Goal: Book appointment/travel/reservation

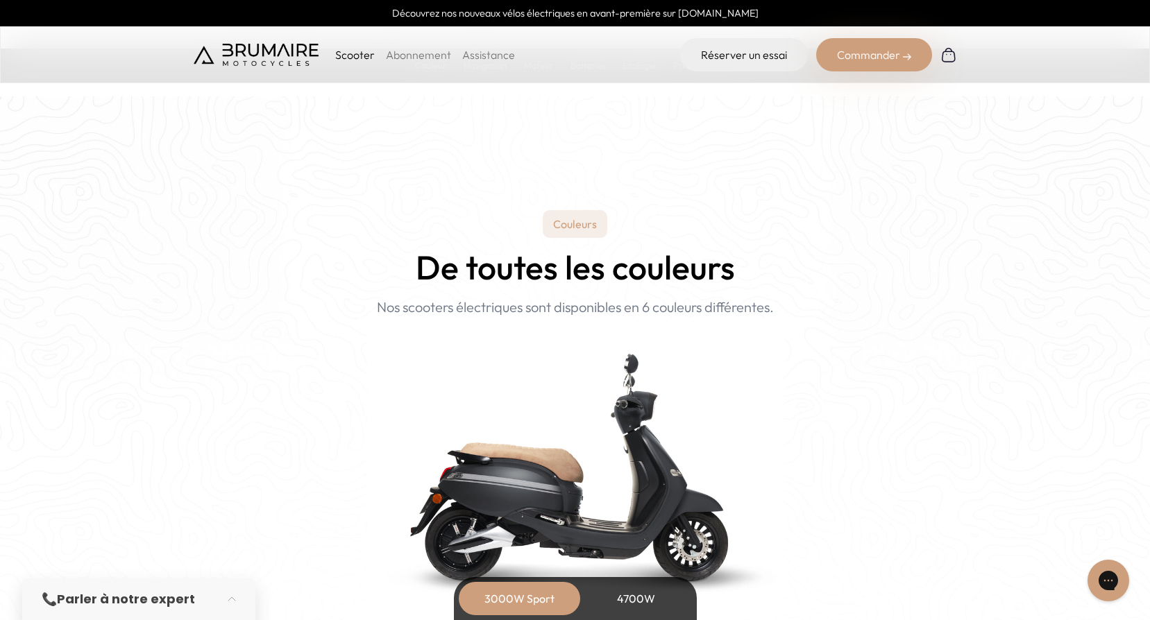
scroll to position [1526, 0]
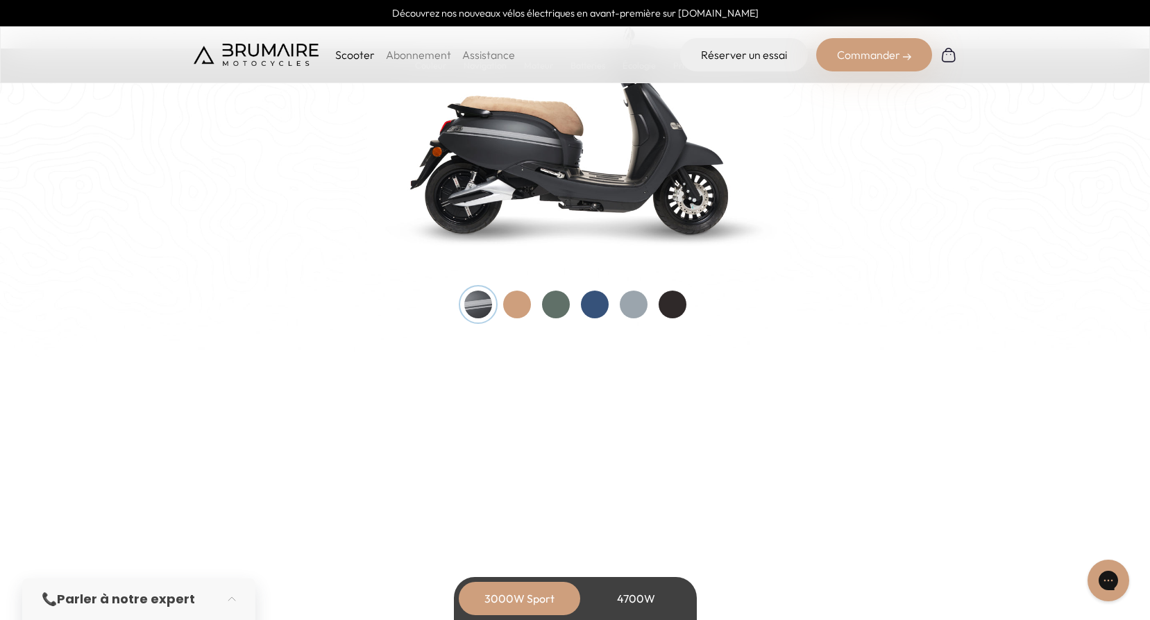
click at [599, 305] on div at bounding box center [595, 305] width 28 height 28
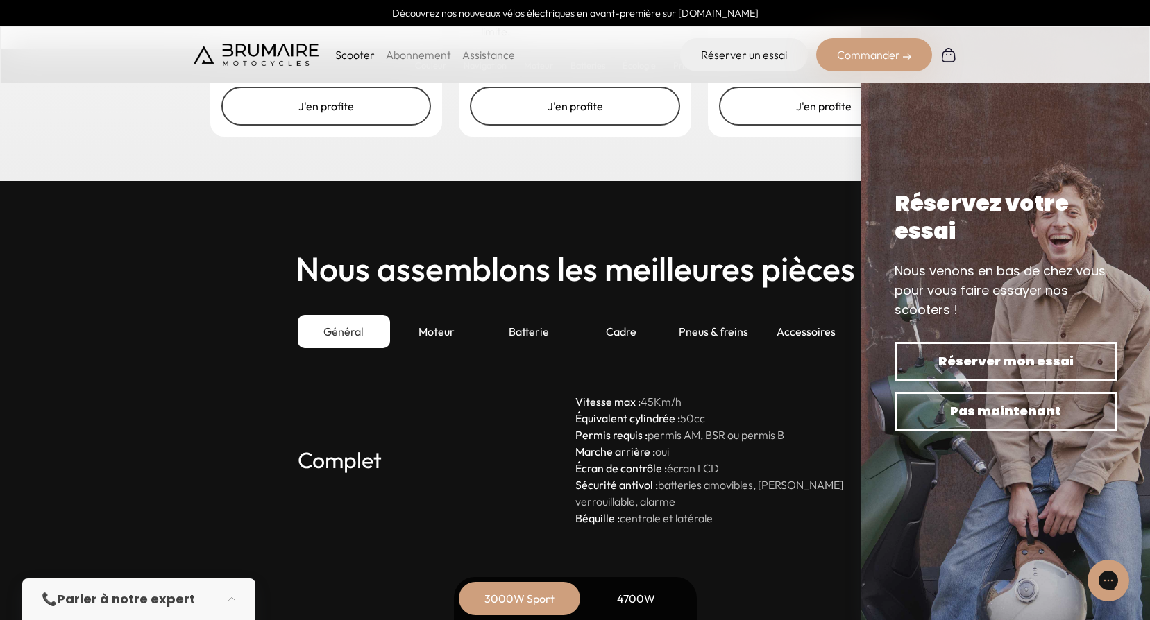
scroll to position [3886, 0]
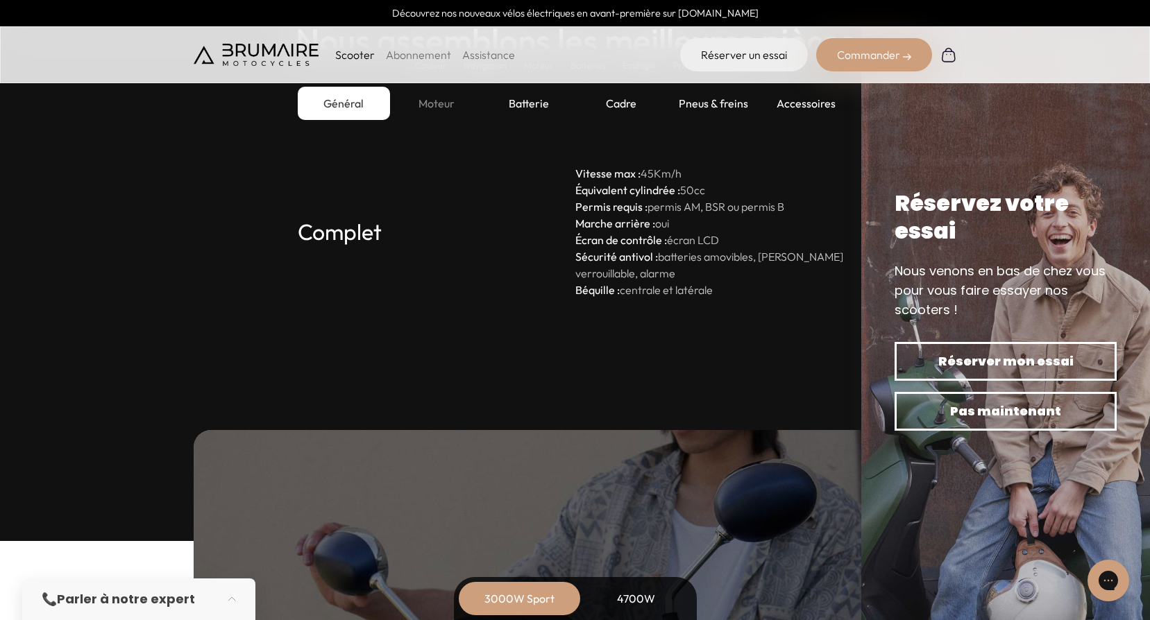
click at [443, 106] on div "Moteur" at bounding box center [436, 103] width 92 height 33
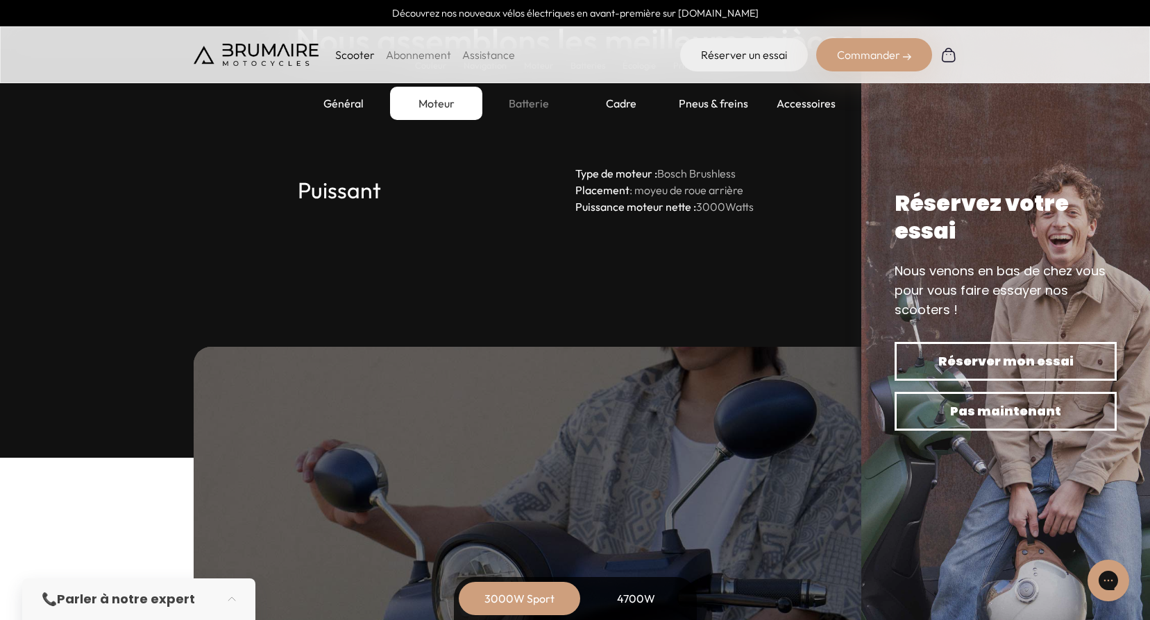
click at [514, 103] on div "Batterie" at bounding box center [528, 103] width 92 height 33
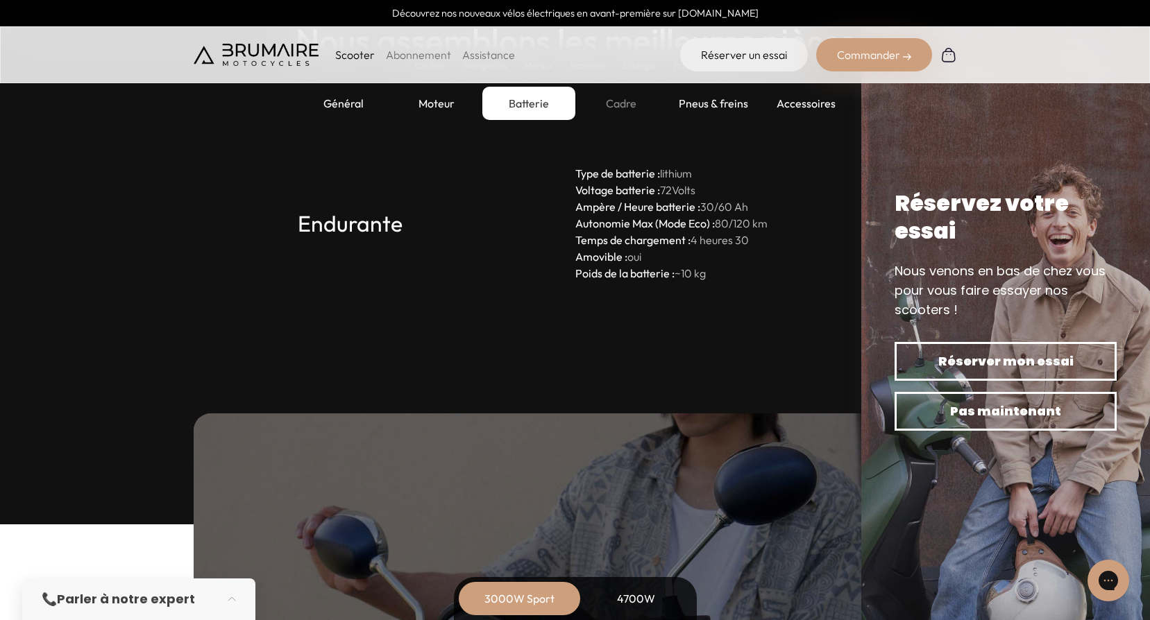
click at [630, 97] on div "Cadre" at bounding box center [621, 103] width 92 height 33
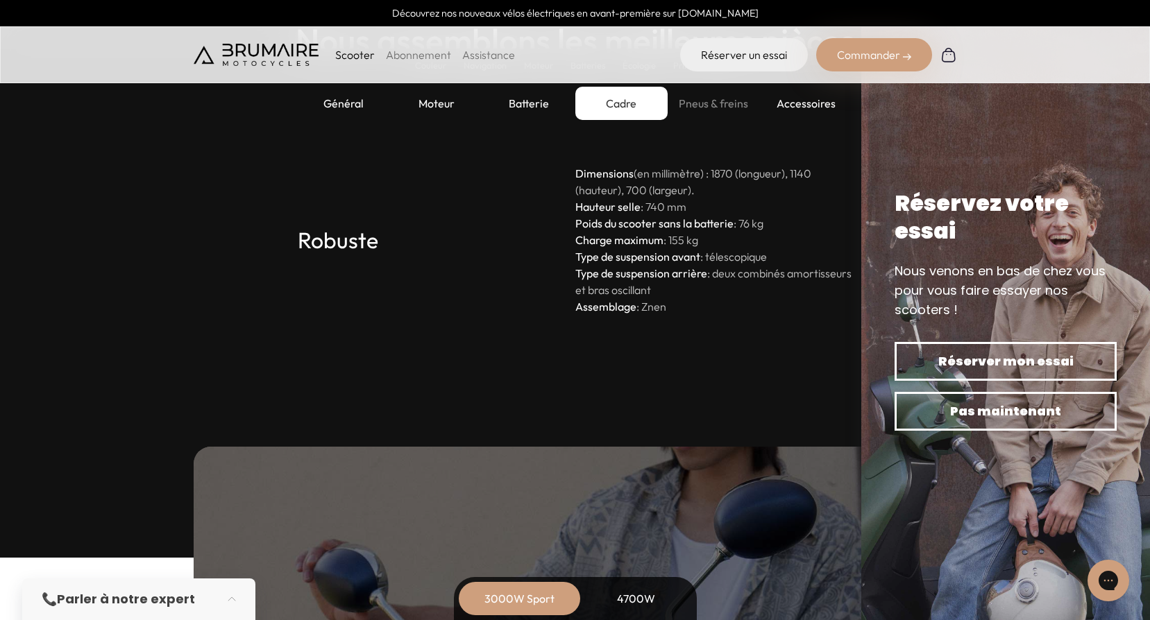
click at [697, 100] on div "Pneus & freins" at bounding box center [713, 103] width 92 height 33
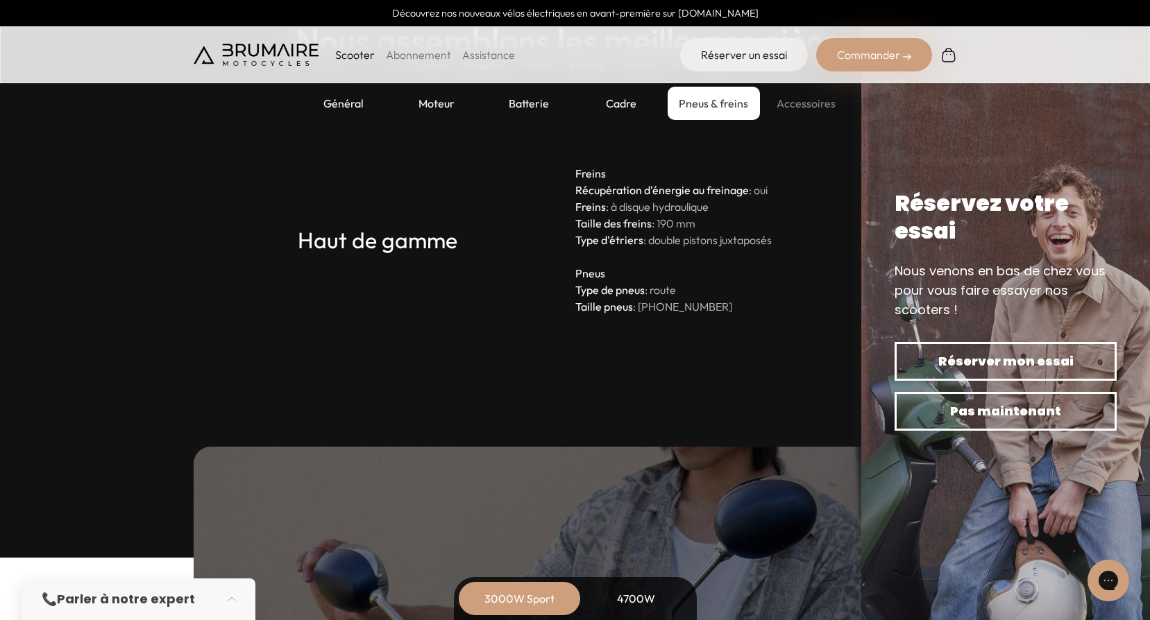
click at [801, 109] on div "Accessoires" at bounding box center [806, 103] width 92 height 33
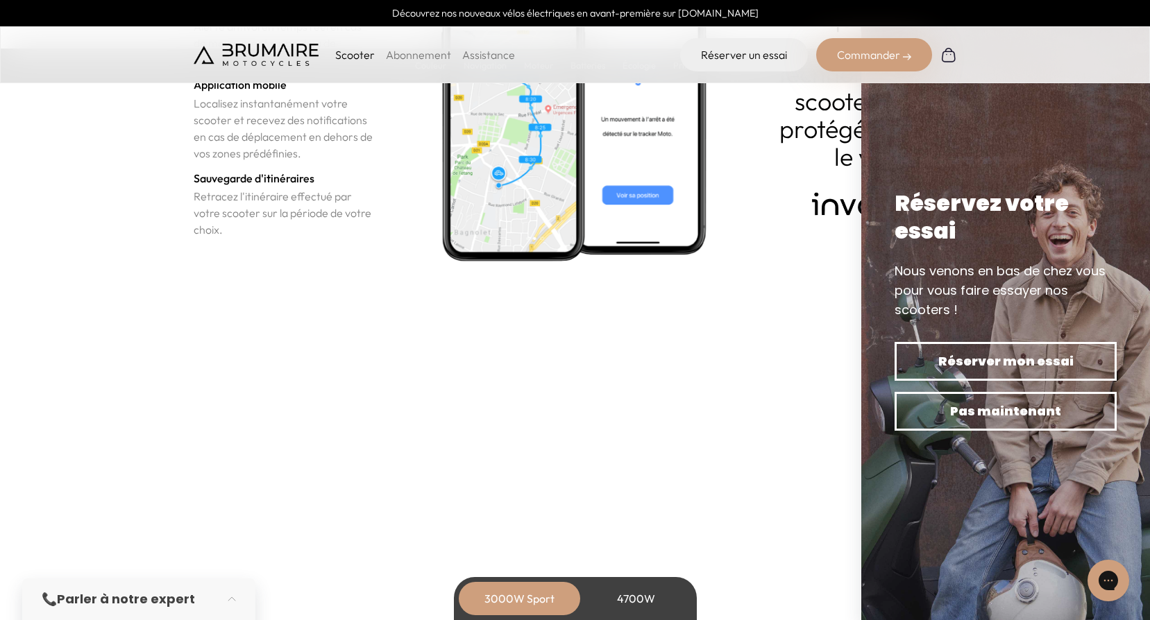
scroll to position [4996, 0]
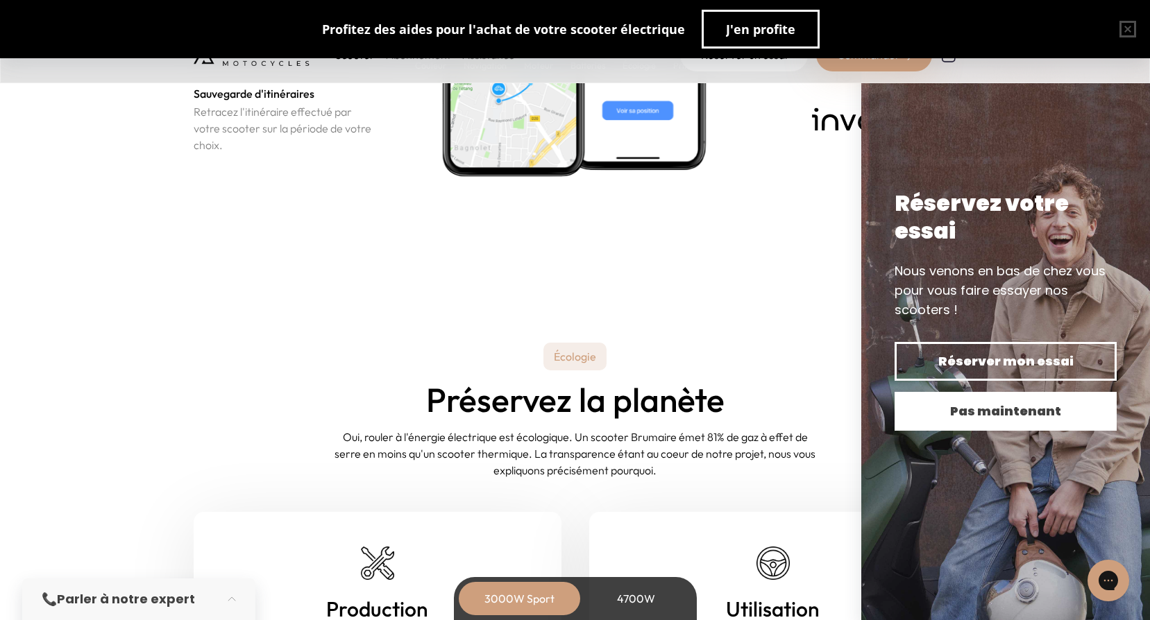
click at [979, 409] on span "Pas maintenant" at bounding box center [1005, 411] width 173 height 19
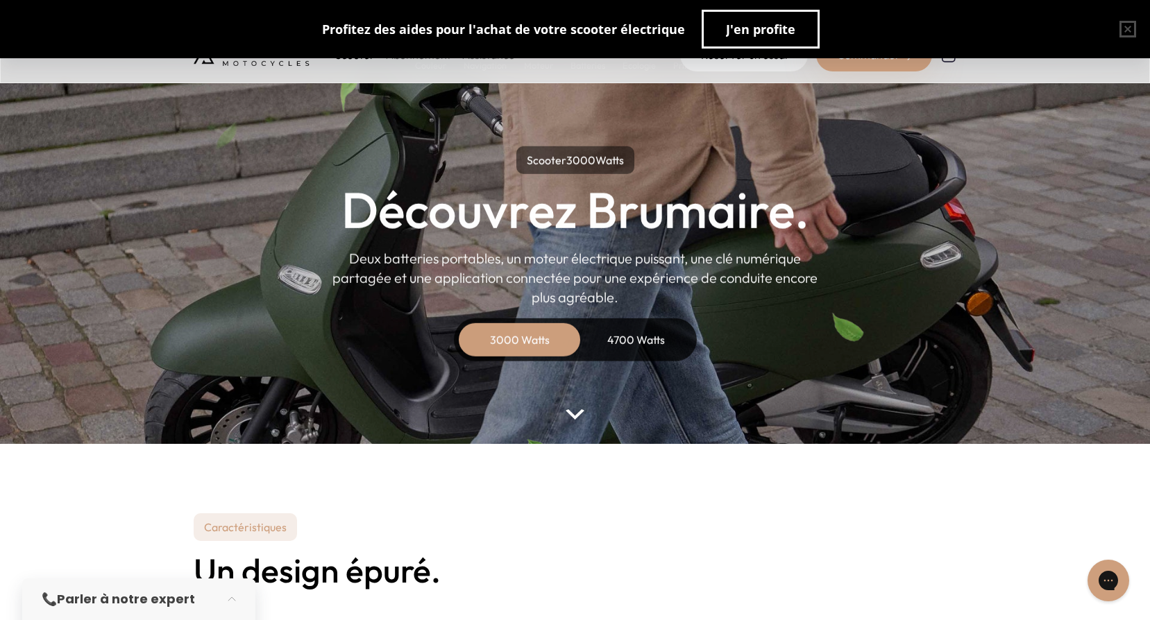
scroll to position [0, 0]
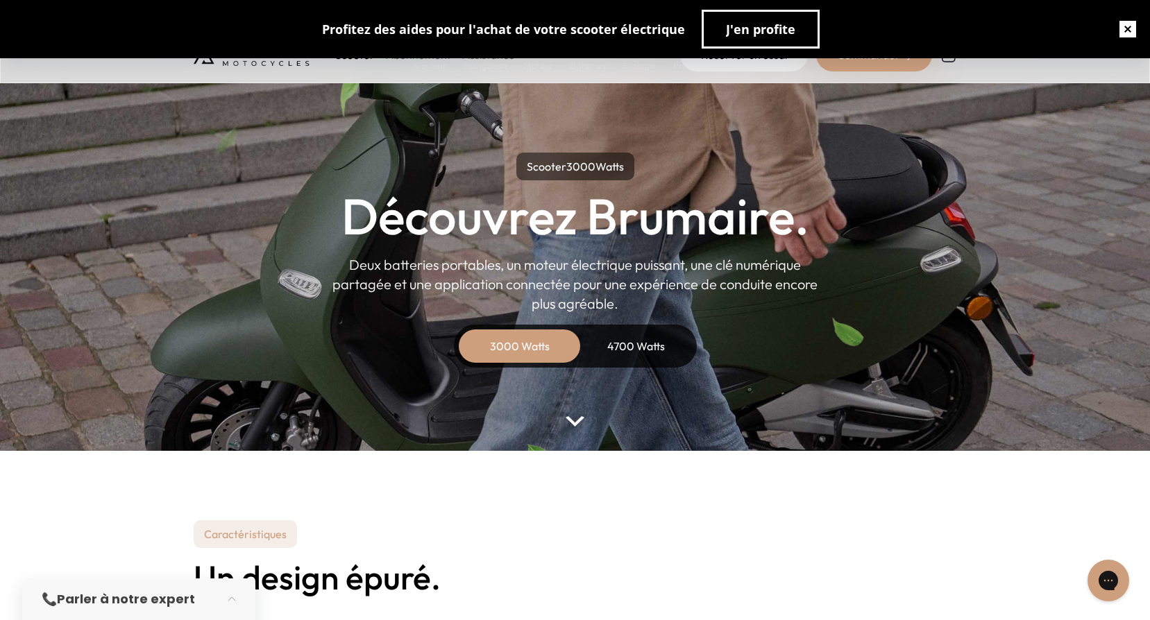
click at [1131, 28] on button "button" at bounding box center [1127, 29] width 44 height 44
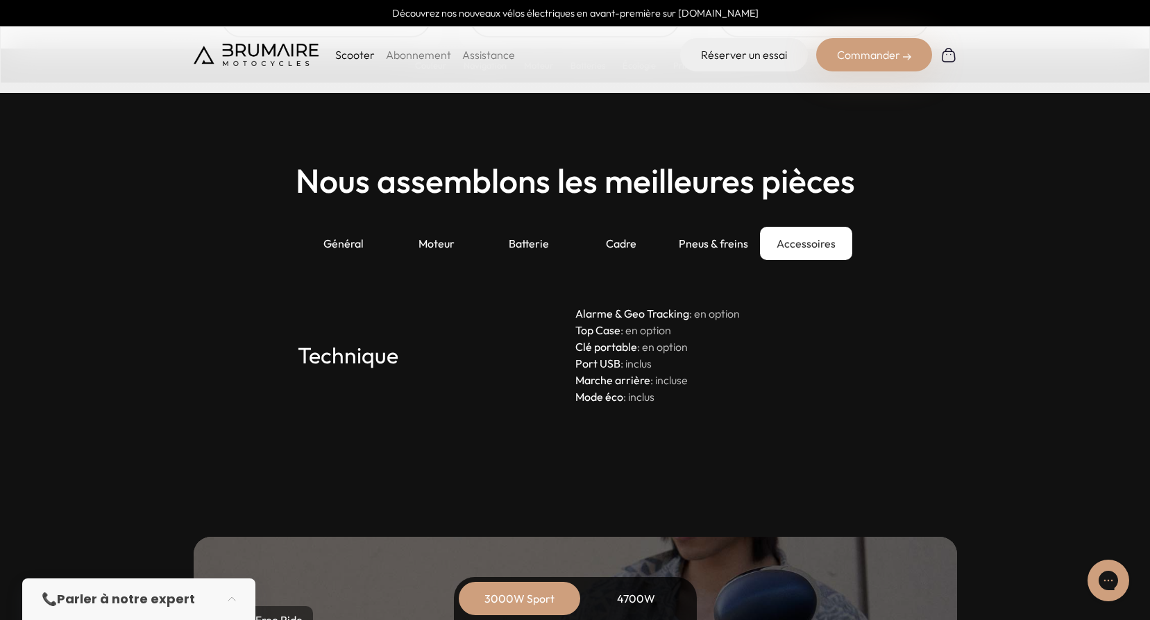
scroll to position [3747, 0]
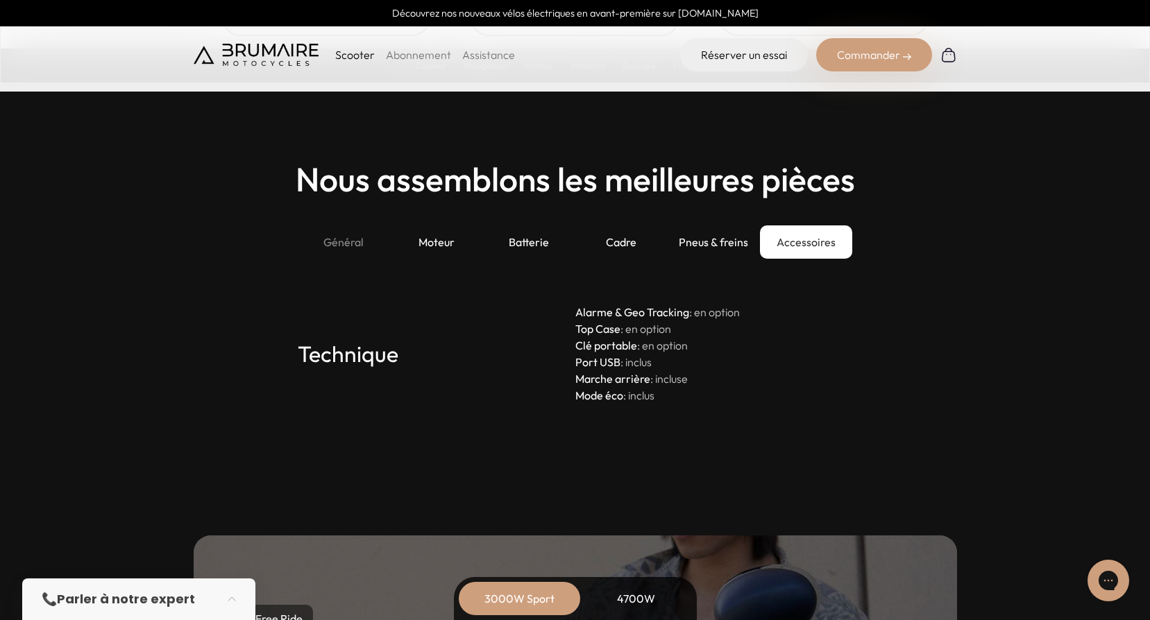
click at [346, 239] on div "Général" at bounding box center [344, 242] width 92 height 33
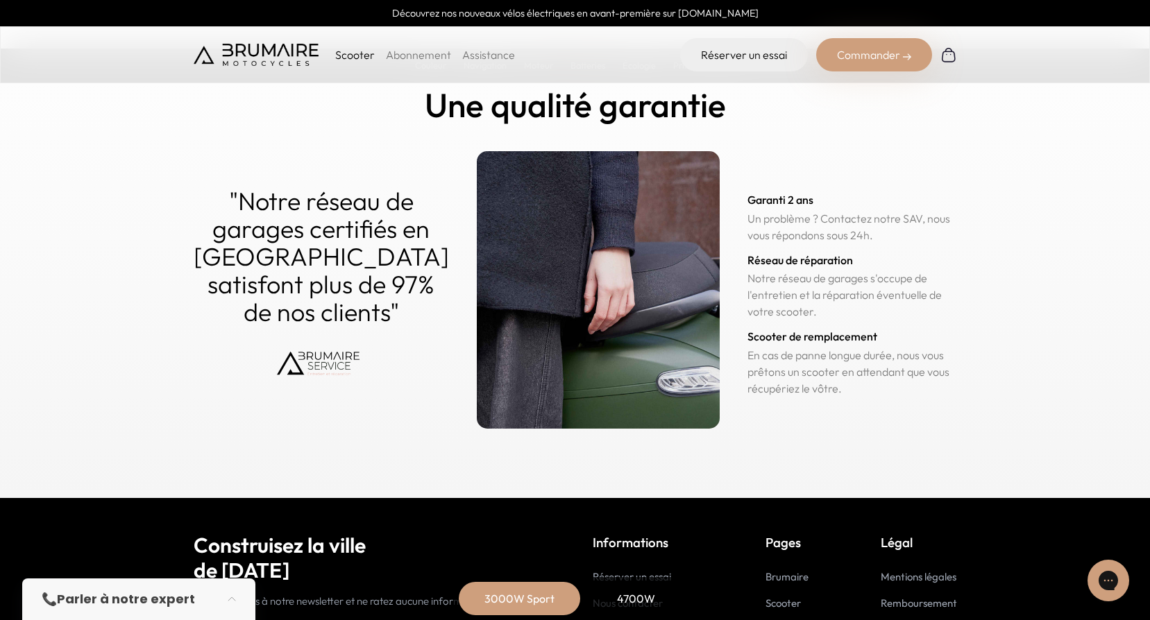
scroll to position [6854, 0]
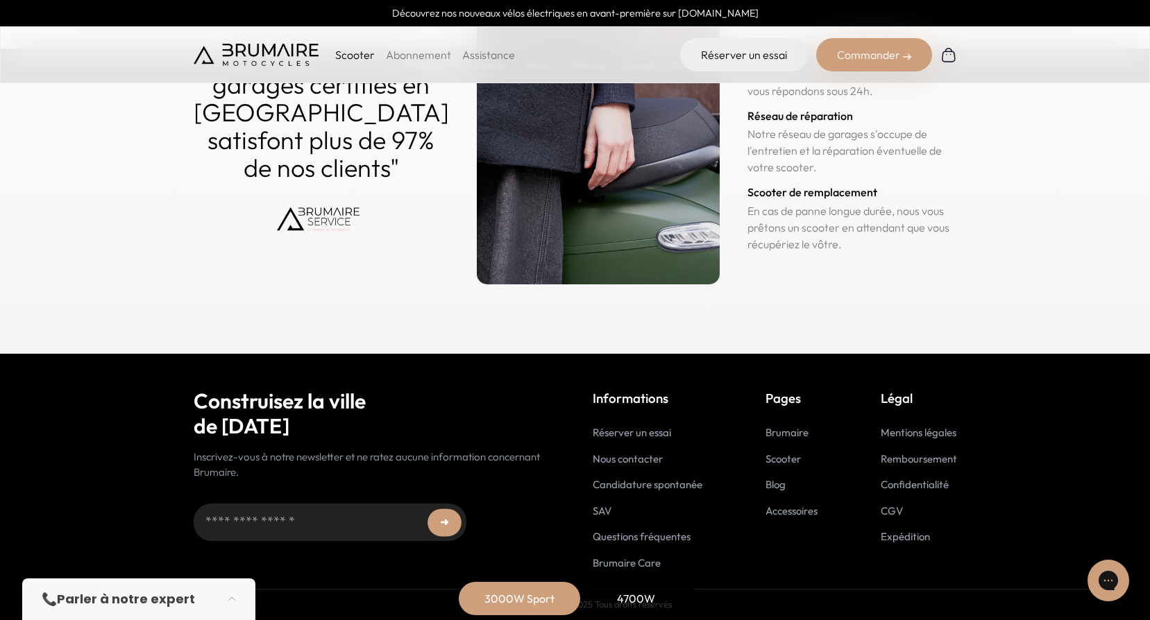
click at [665, 541] on link "Questions fréquentes" at bounding box center [642, 536] width 98 height 13
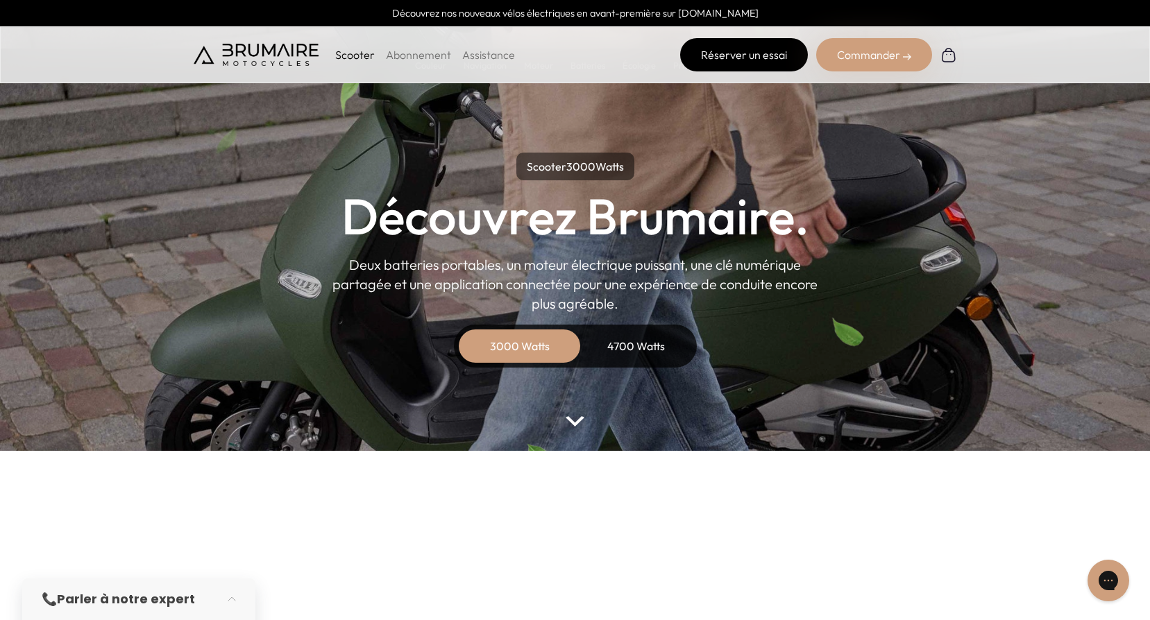
click at [740, 53] on link "Réserver un essai" at bounding box center [744, 54] width 128 height 33
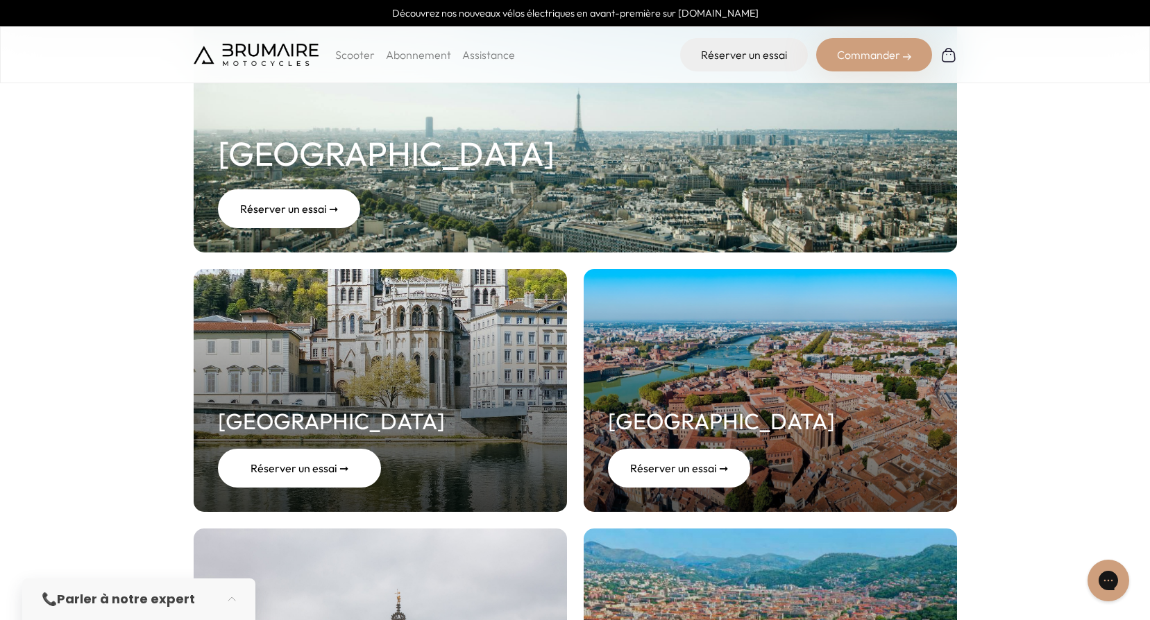
scroll to position [69, 0]
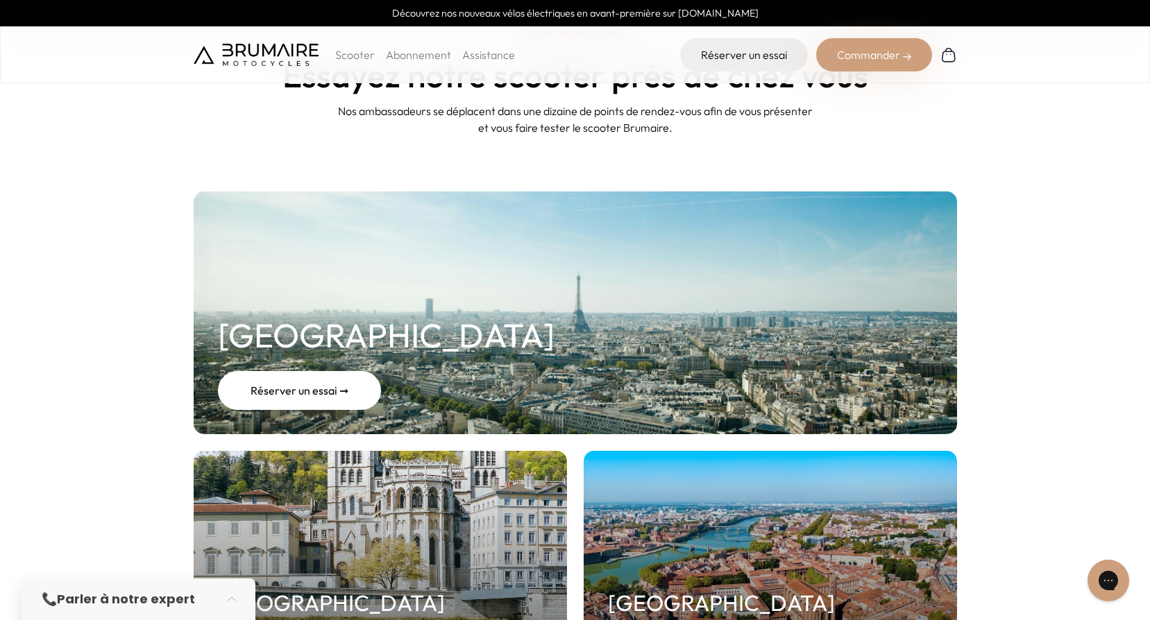
click at [304, 397] on div "Réserver un essai ➞" at bounding box center [299, 390] width 163 height 39
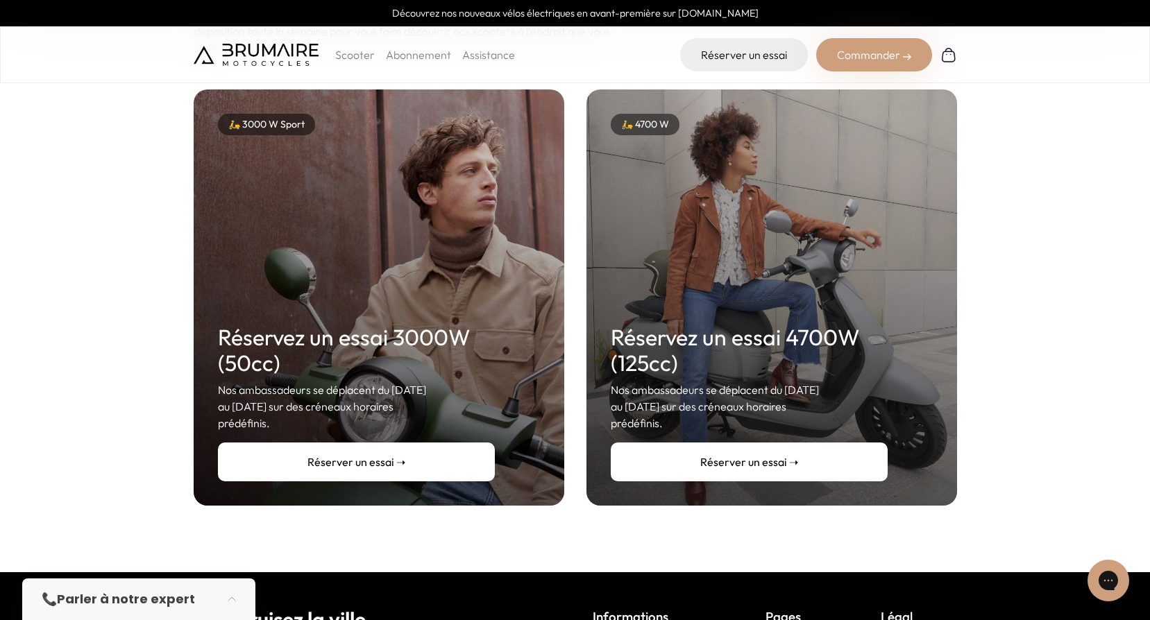
scroll to position [208, 0]
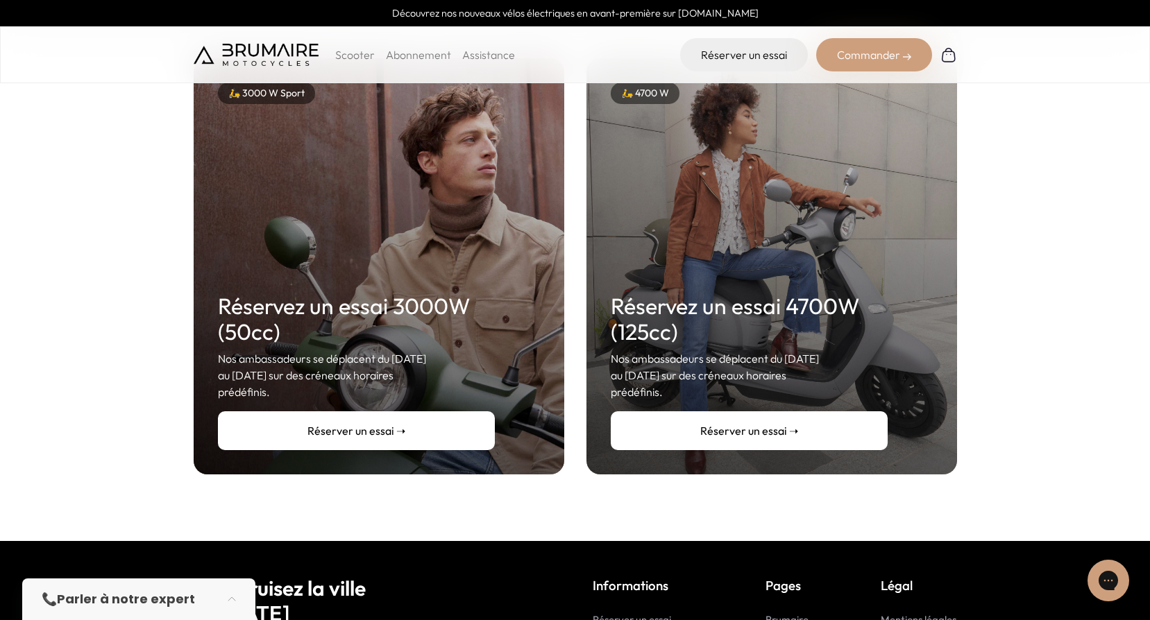
click at [395, 416] on link "Réserver un essai ➝" at bounding box center [356, 430] width 277 height 39
